Goal: Navigation & Orientation: Find specific page/section

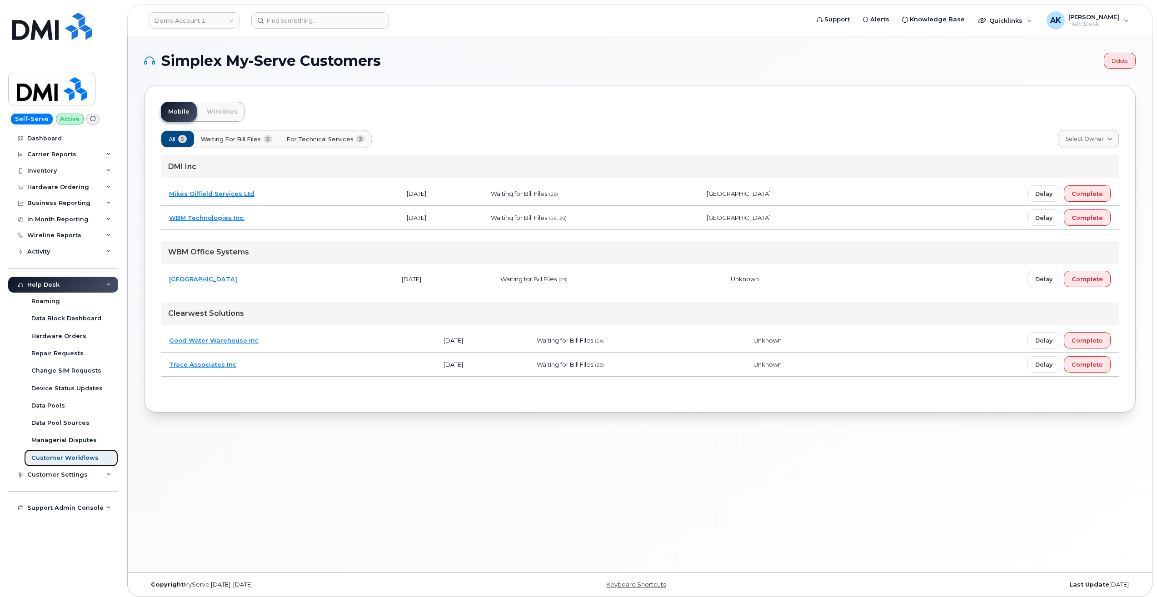
click at [83, 460] on div "Customer Workflows" at bounding box center [64, 458] width 67 height 8
click at [212, 117] on link "Wirelines" at bounding box center [221, 112] width 45 height 20
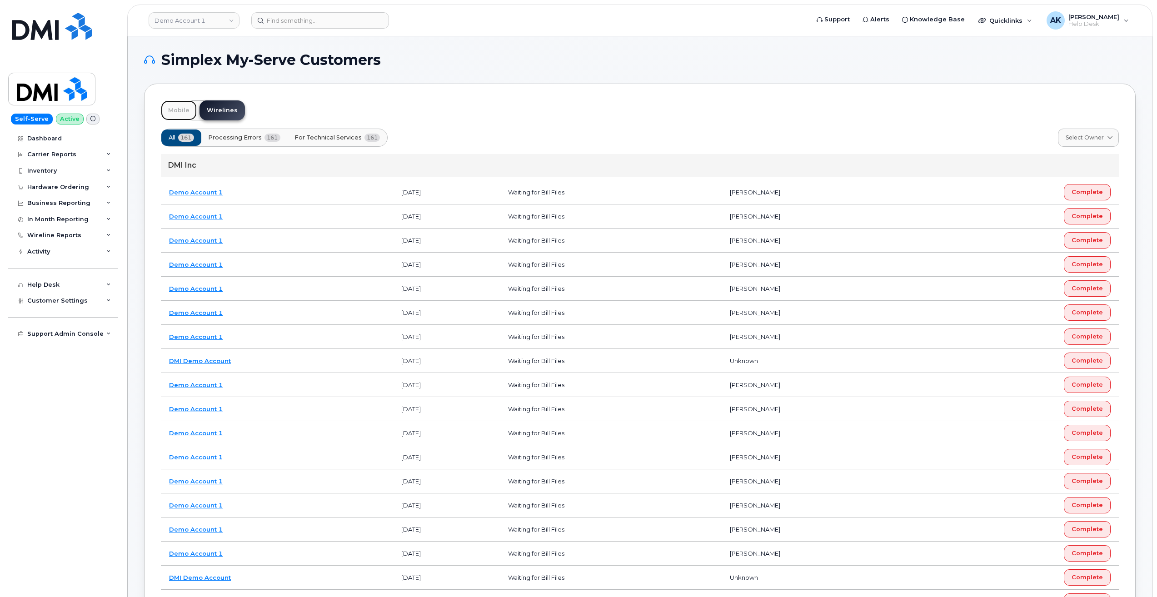
click at [177, 109] on link "Mobile" at bounding box center [179, 110] width 36 height 20
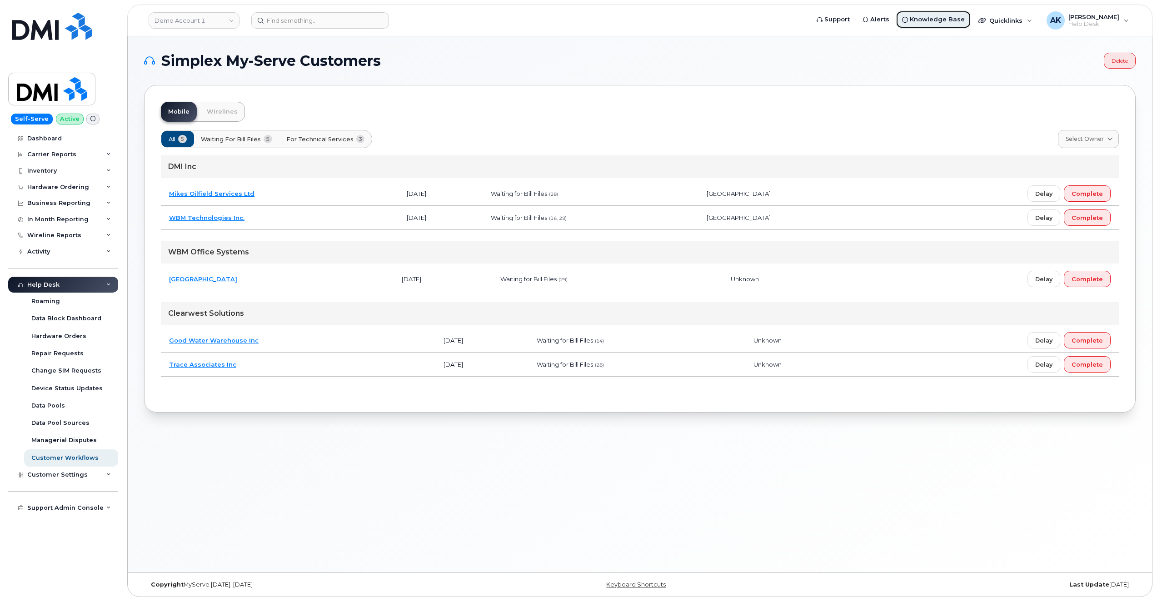
click at [940, 28] on link "Knowledge Base" at bounding box center [932, 19] width 75 height 18
click at [69, 357] on div "Repair Requests" at bounding box center [57, 353] width 52 height 8
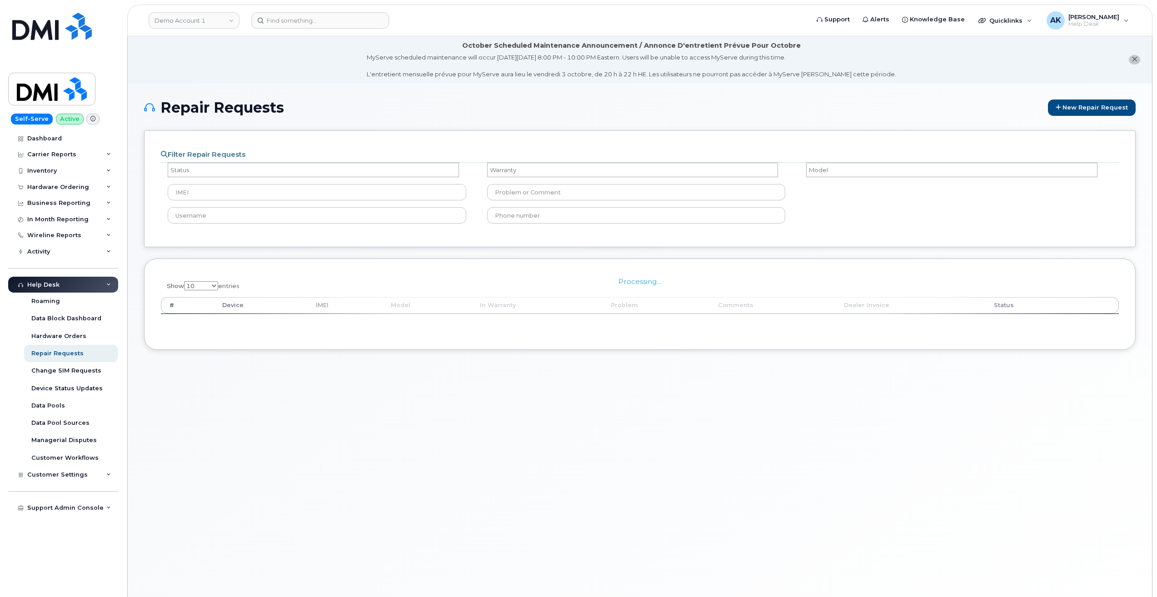
select select
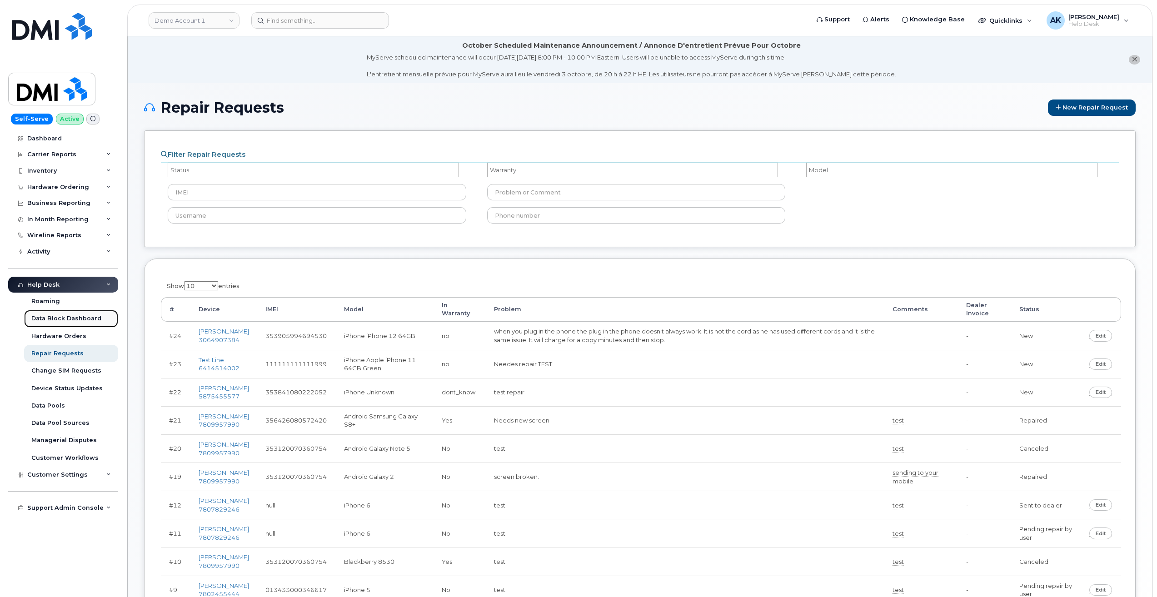
click at [72, 325] on link "Data Block Dashboard" at bounding box center [71, 318] width 94 height 17
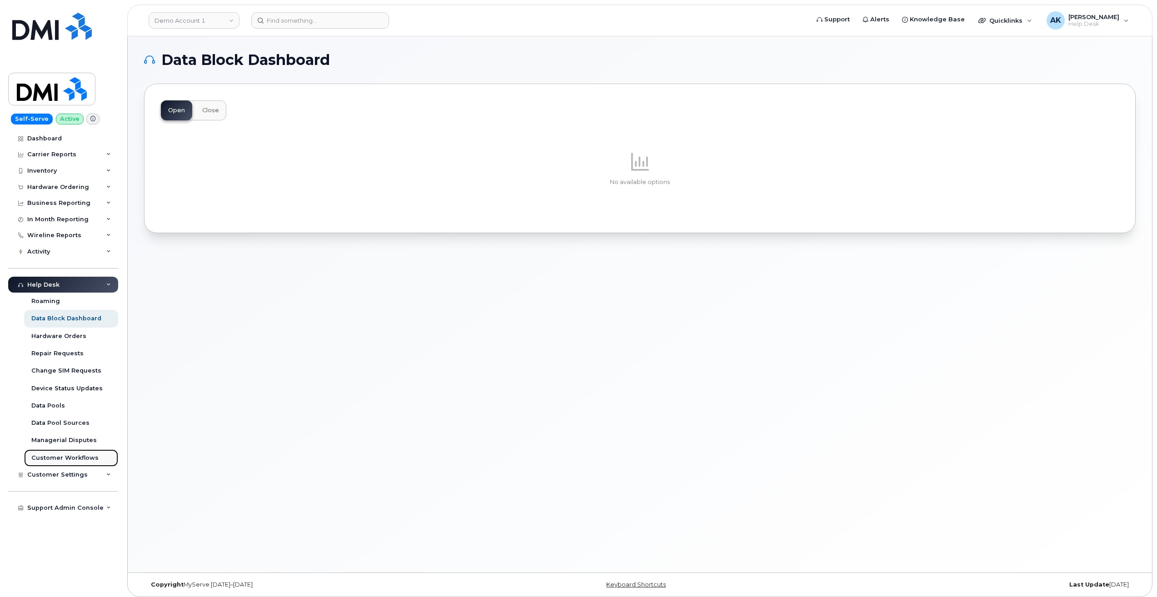
click at [74, 456] on div "Customer Workflows" at bounding box center [64, 458] width 67 height 8
drag, startPoint x: 40, startPoint y: 0, endPoint x: 396, endPoint y: 289, distance: 458.5
click at [396, 289] on div "Data Block Dashboard Open Close No available options" at bounding box center [640, 304] width 1024 height 536
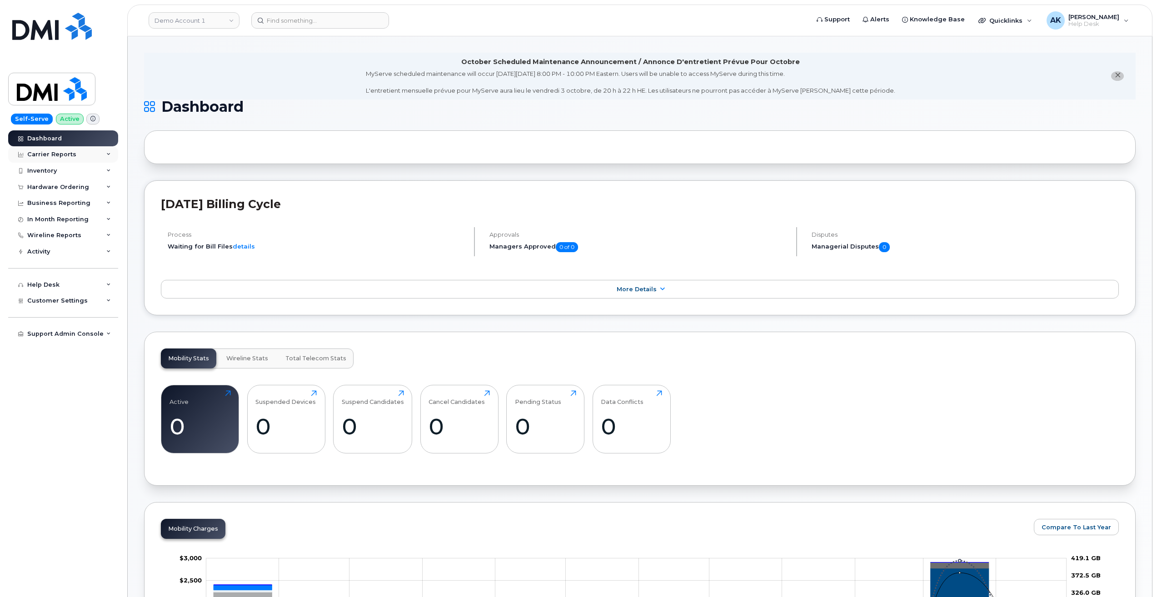
click at [65, 149] on div "Carrier Reports" at bounding box center [63, 154] width 110 height 16
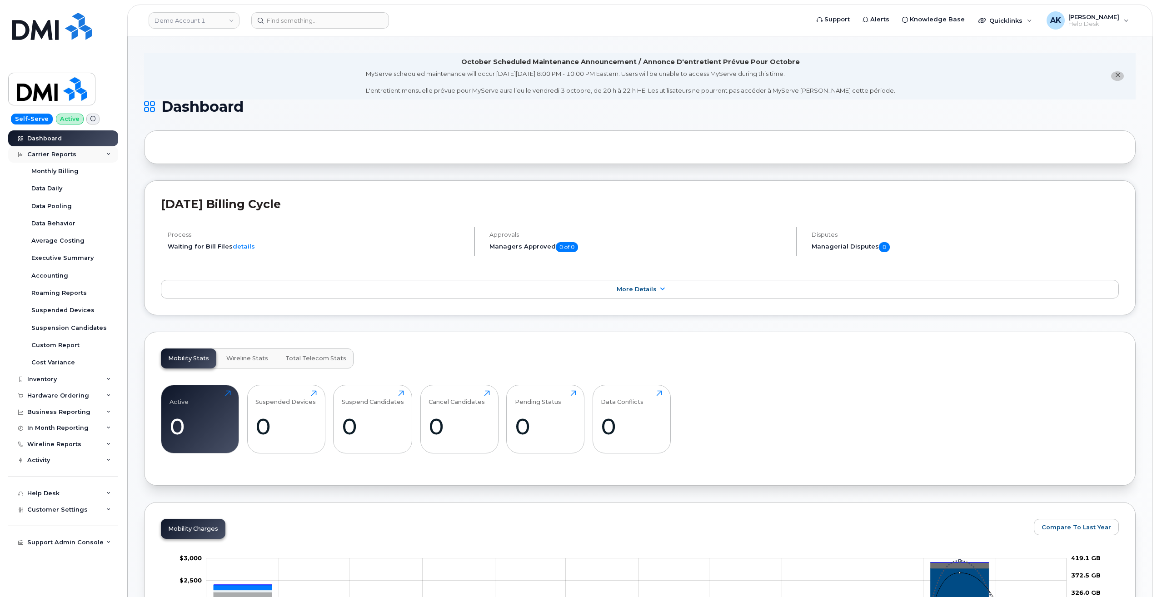
click at [65, 149] on div "Carrier Reports" at bounding box center [63, 154] width 110 height 16
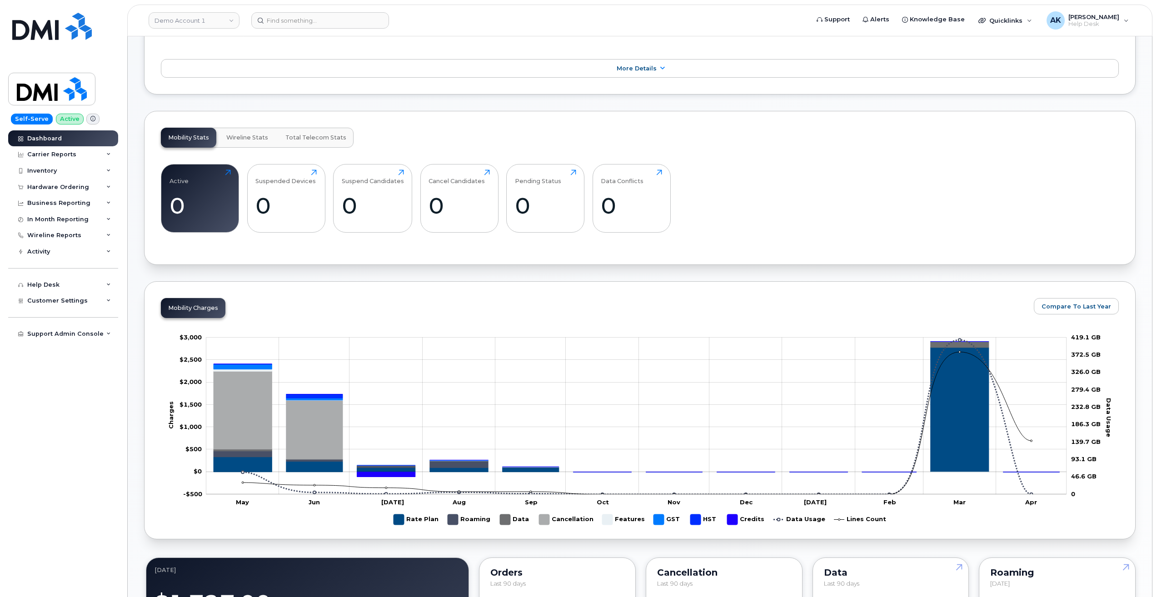
scroll to position [240, 0]
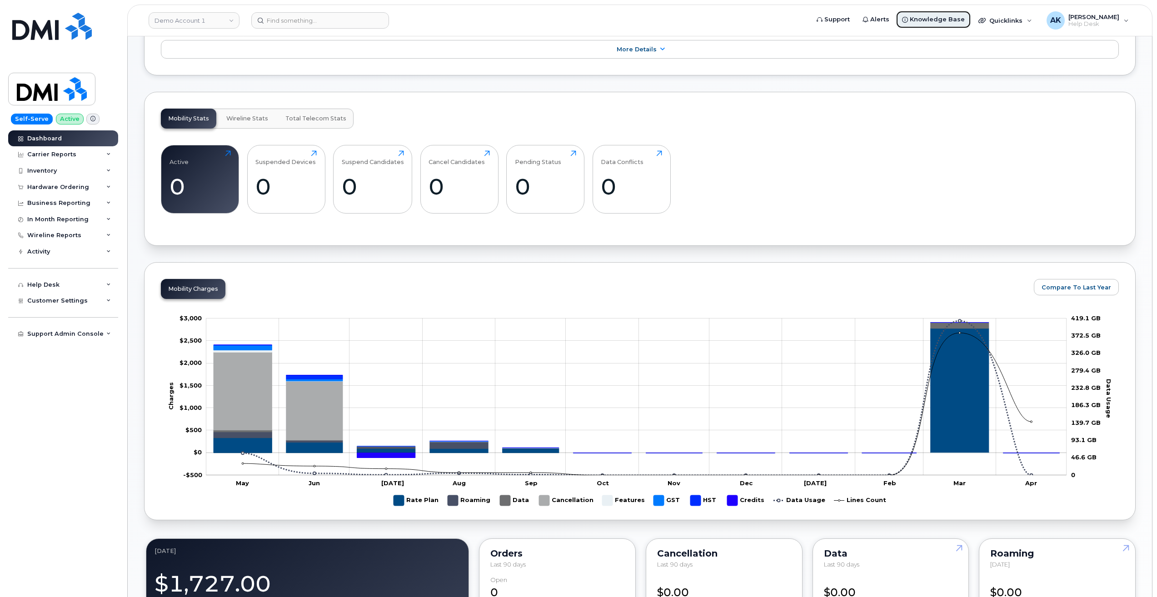
drag, startPoint x: 941, startPoint y: 18, endPoint x: 939, endPoint y: 23, distance: 5.5
click at [1028, 13] on div "Quicklinks" at bounding box center [1005, 20] width 66 height 18
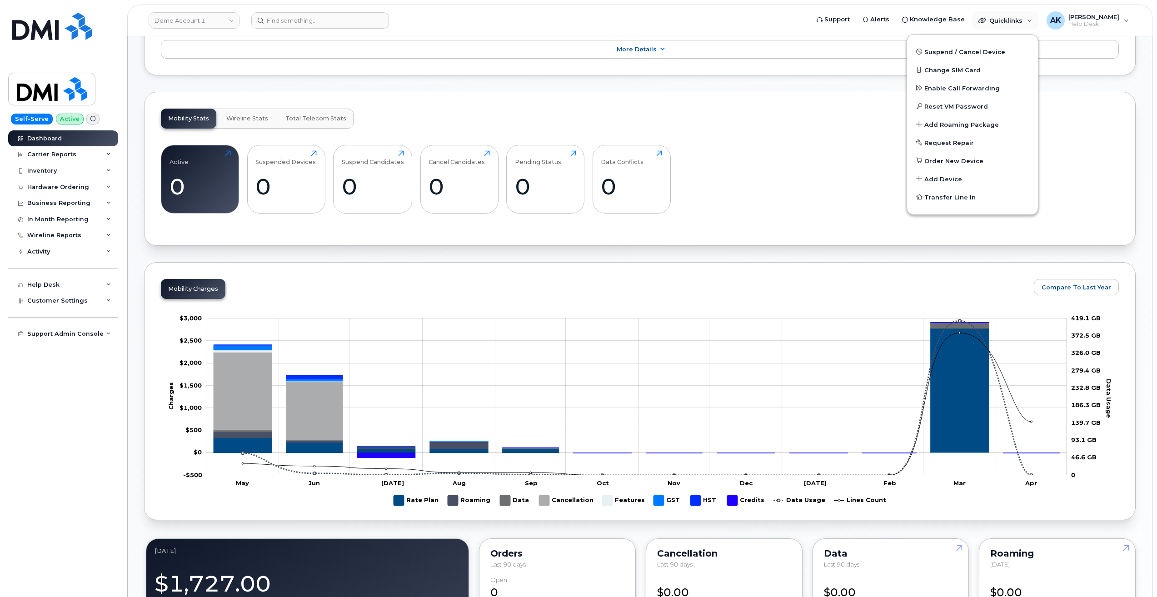
click at [806, 145] on div "Active 0 Click to view more Suspended Devices 0 Click to view more Suspend Cand…" at bounding box center [640, 183] width 958 height 92
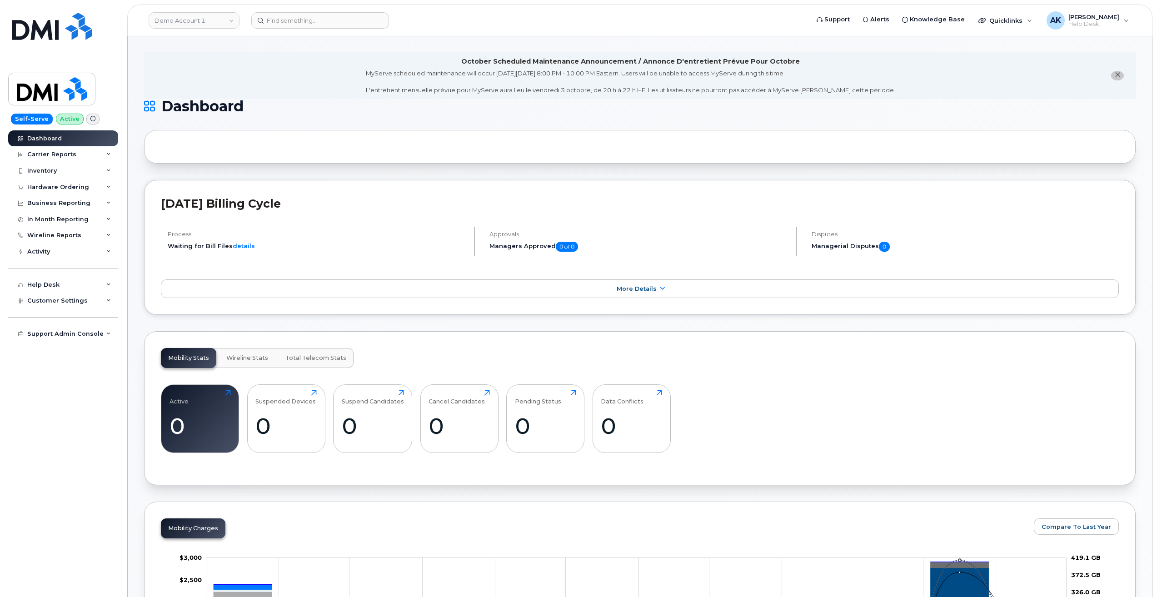
scroll to position [0, 0]
